Goal: Task Accomplishment & Management: Manage account settings

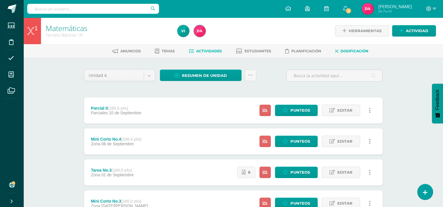
click at [338, 54] on link "Dosificación" at bounding box center [352, 51] width 33 height 9
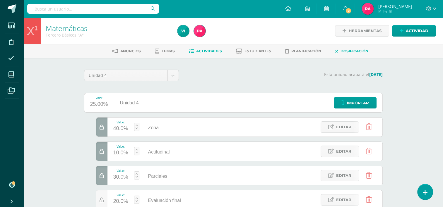
click at [208, 53] on span "Actividades" at bounding box center [209, 51] width 26 height 4
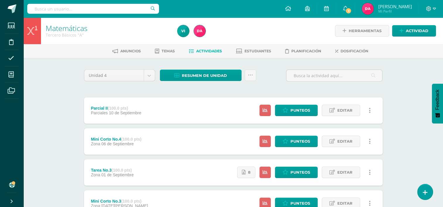
click at [128, 107] on strong "(100.0 pts)" at bounding box center [118, 108] width 20 height 5
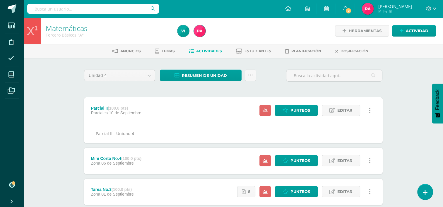
click at [135, 111] on span "10 de Septiembre" at bounding box center [125, 113] width 33 height 5
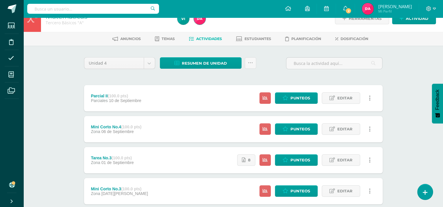
scroll to position [1, 0]
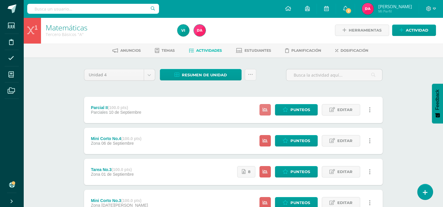
click at [266, 111] on icon at bounding box center [265, 110] width 5 height 5
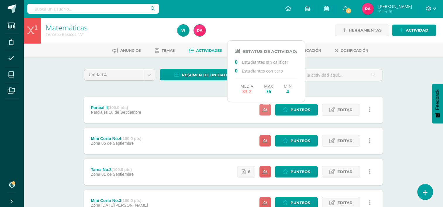
click at [266, 111] on icon at bounding box center [265, 110] width 5 height 5
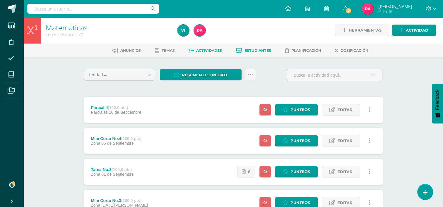
click at [261, 50] on span "Estudiantes" at bounding box center [258, 50] width 27 height 4
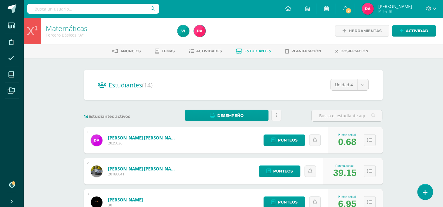
scroll to position [61, 0]
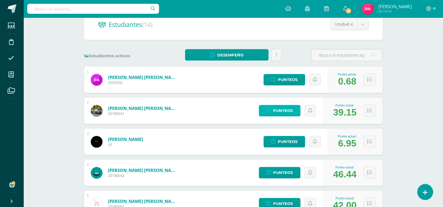
click at [278, 108] on span "Punteos" at bounding box center [283, 111] width 20 height 11
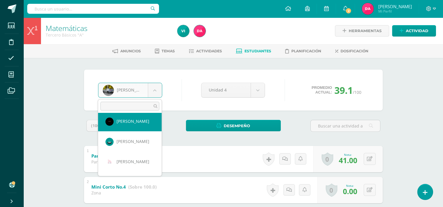
scroll to position [46, 0]
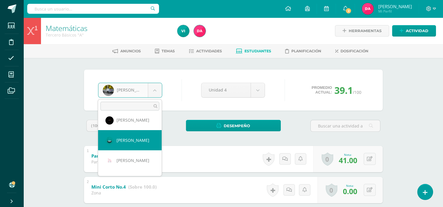
select select "42"
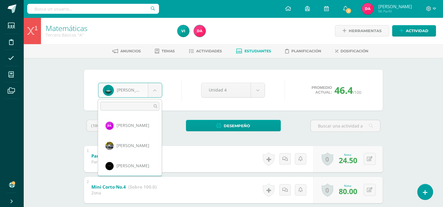
select select "51"
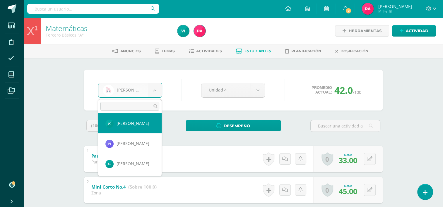
scroll to position [103, 0]
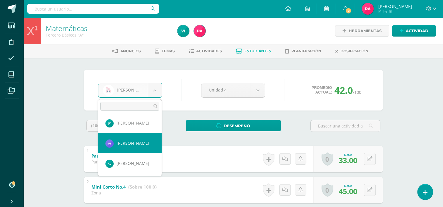
select select "445"
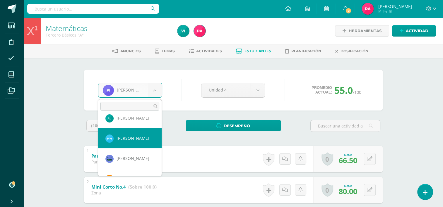
scroll to position [149, 0]
select select "458"
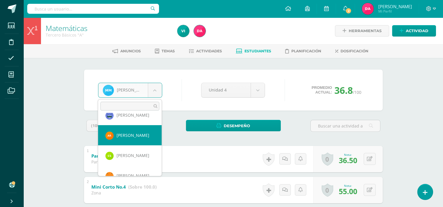
scroll to position [195, 0]
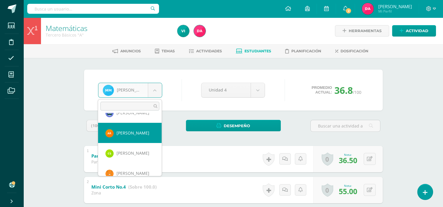
select select "518"
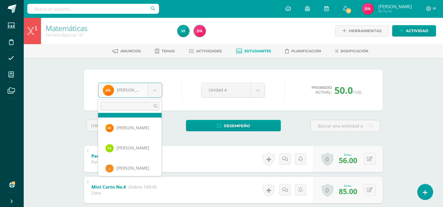
scroll to position [205, 0]
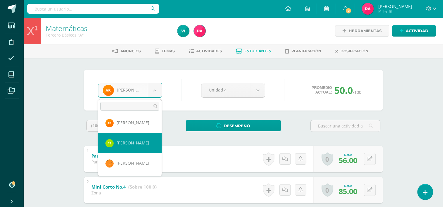
select select "584"
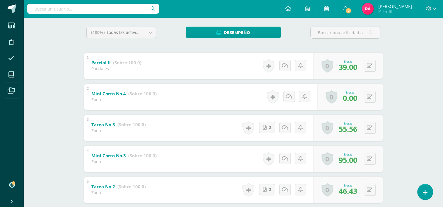
scroll to position [98, 0]
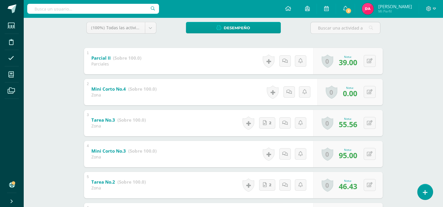
click at [117, 91] on b "Mini Corto No.4" at bounding box center [108, 89] width 35 height 6
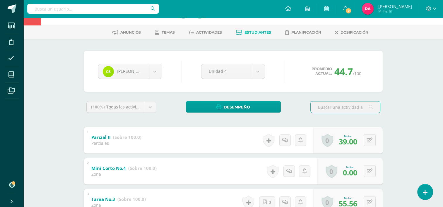
scroll to position [18, 0]
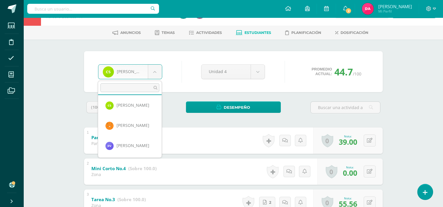
scroll to position [224, 0]
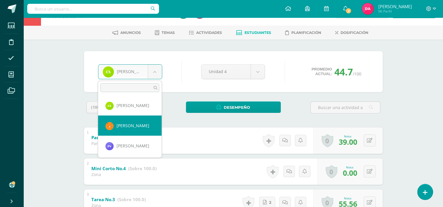
select select "53"
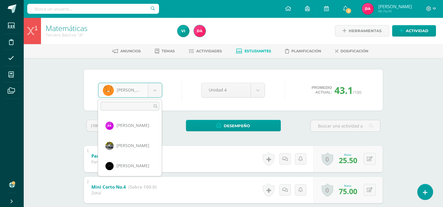
scroll to position [202, 0]
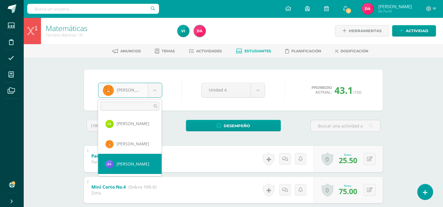
select select "566"
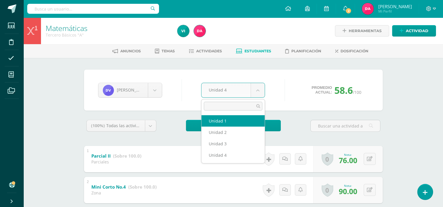
select select "Unidad 1"
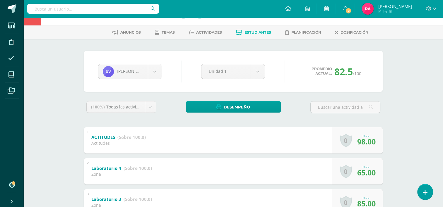
scroll to position [18, 0]
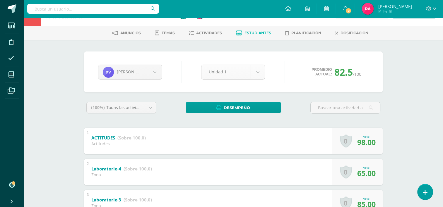
click at [259, 76] on body "Estudiantes Disciplina Asistencia Mis cursos Archivos Soporte Ayuda Reportar un…" at bounding box center [221, 181] width 443 height 398
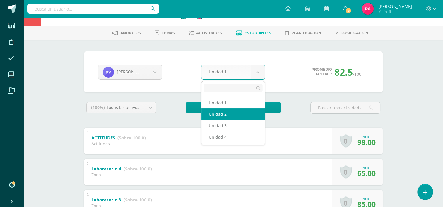
select select "Unidad 2"
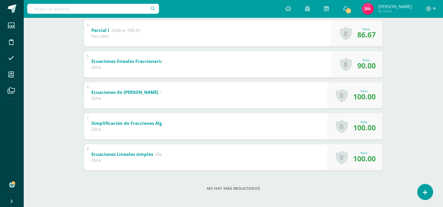
scroll to position [222, 0]
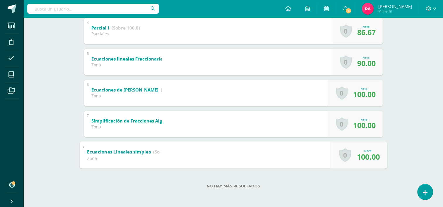
click at [132, 151] on b "Ecuaciones Lineales simples" at bounding box center [119, 152] width 64 height 6
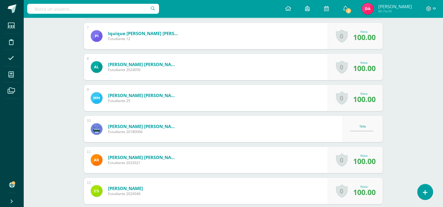
scroll to position [367, 0]
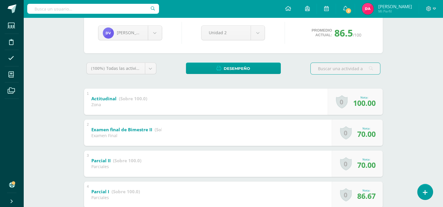
scroll to position [36, 0]
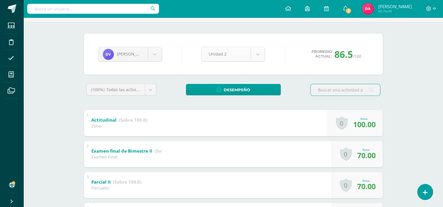
click at [257, 55] on body "Estudiantes Disciplina Asistencia Mis cursos Archivos Soporte Ayuda Reportar un…" at bounding box center [221, 178] width 443 height 429
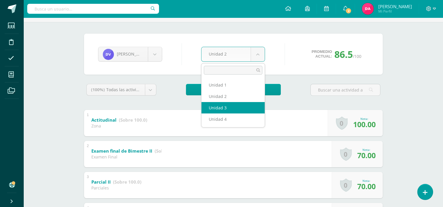
select select "Unidad 3"
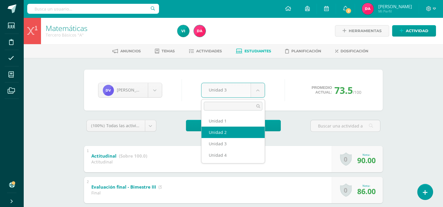
select select "Unidad 2"
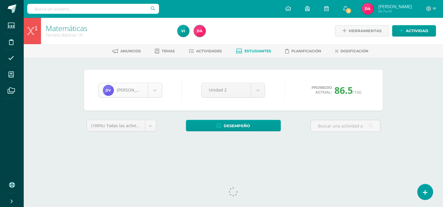
click at [157, 91] on body "Estudiantes Disciplina Asistencia Mis cursos Archivos Soporte Ayuda Reportar un…" at bounding box center [221, 79] width 443 height 158
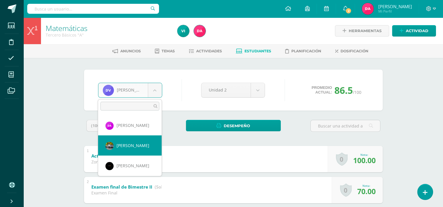
select select "41"
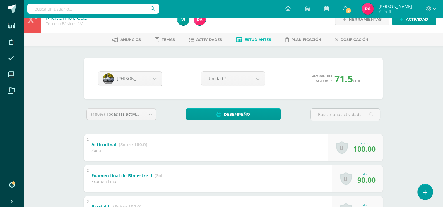
scroll to position [11, 0]
click at [158, 81] on body "Estudiantes Disciplina Asistencia Mis cursos Archivos Soporte Ayuda Reportar un…" at bounding box center [221, 203] width 443 height 429
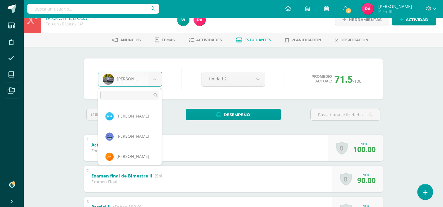
scroll to position [224, 0]
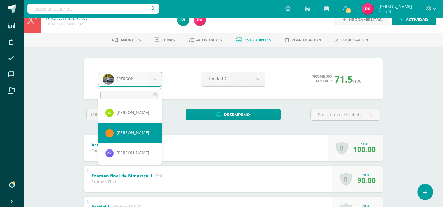
select select "53"
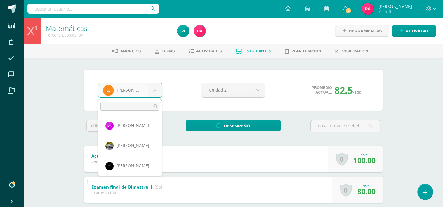
scroll to position [202, 0]
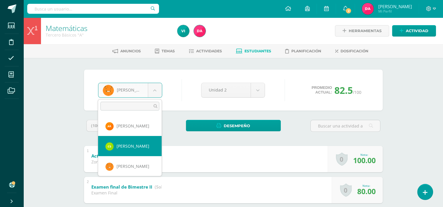
select select "584"
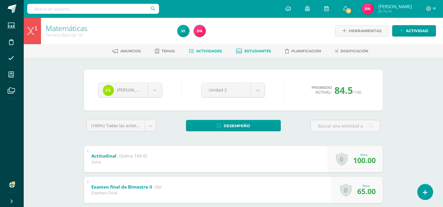
click at [204, 53] on span "Actividades" at bounding box center [209, 51] width 26 height 4
